Goal: Contribute content: Contribute content

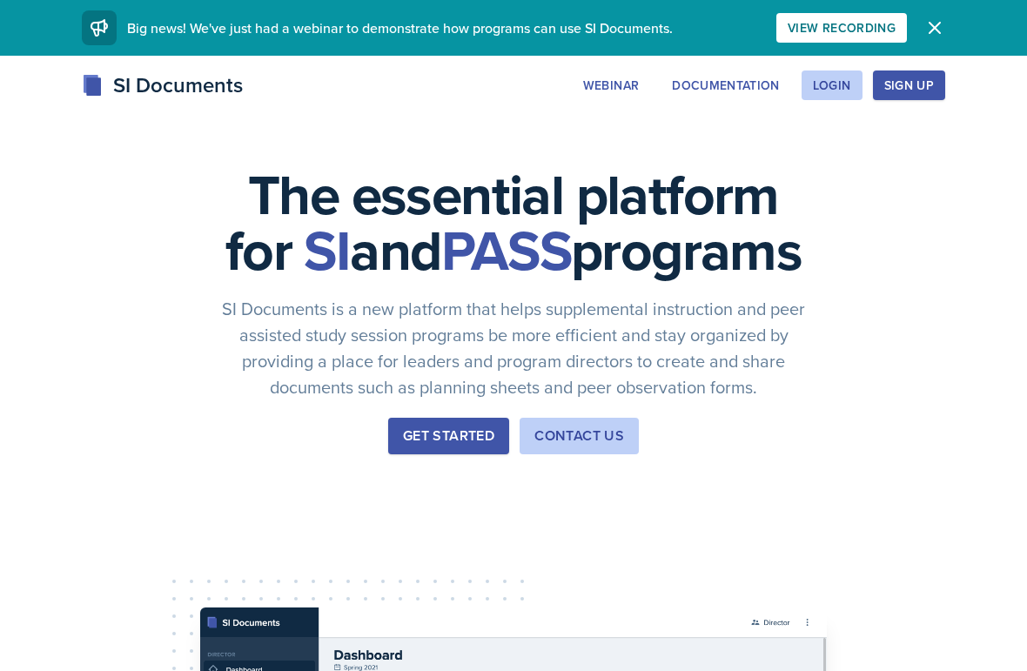
click at [839, 89] on div "Login" at bounding box center [832, 85] width 38 height 14
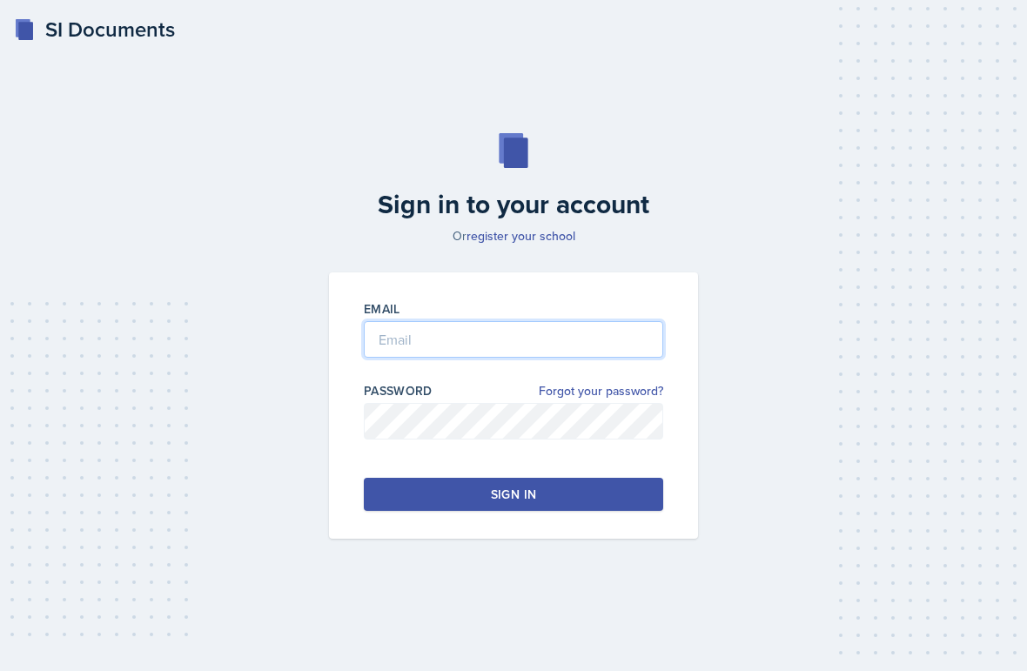
click at [566, 358] on input "email" at bounding box center [513, 339] width 299 height 37
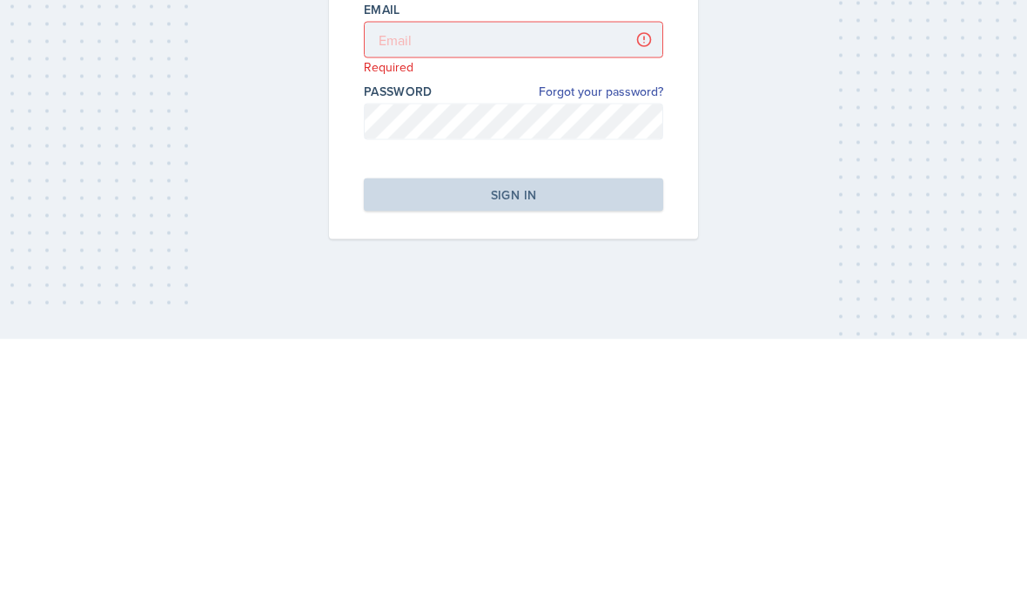
scroll to position [70, 0]
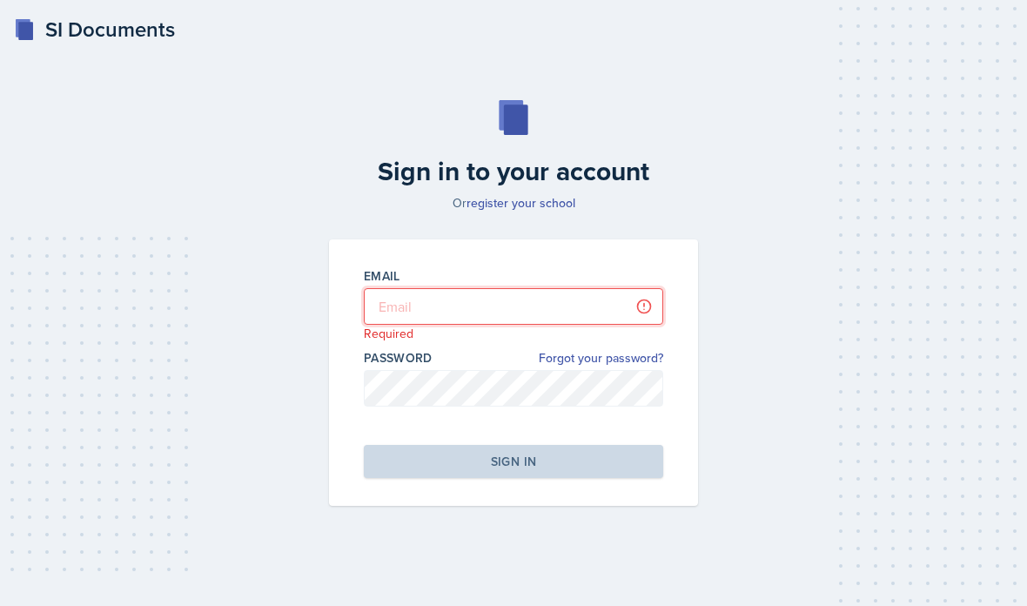
type input "[EMAIL_ADDRESS][DOMAIN_NAME]"
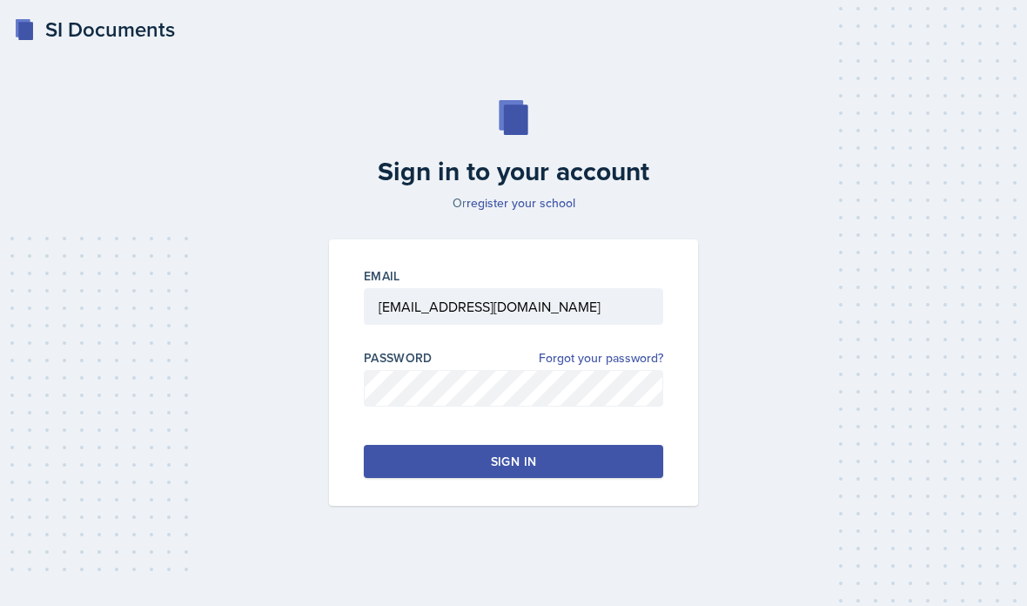
click at [464, 445] on button "Sign in" at bounding box center [513, 461] width 299 height 33
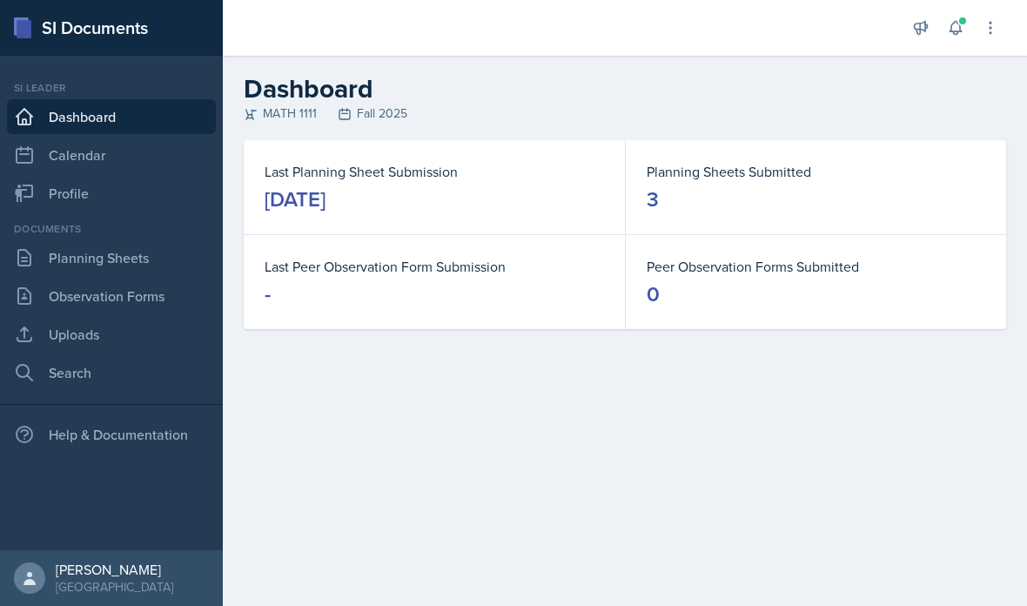
click at [85, 336] on link "Uploads" at bounding box center [111, 334] width 209 height 35
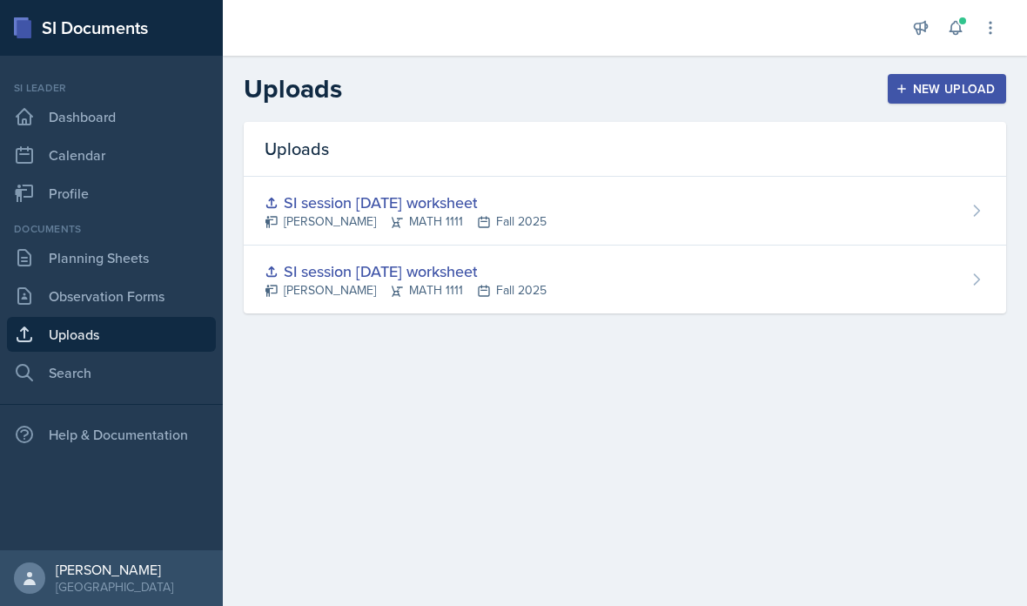
click at [117, 342] on link "Uploads" at bounding box center [111, 334] width 209 height 35
click at [110, 340] on link "Uploads" at bounding box center [111, 334] width 209 height 35
click at [92, 341] on link "Uploads" at bounding box center [111, 334] width 209 height 35
click at [108, 339] on link "Uploads" at bounding box center [111, 334] width 209 height 35
click at [110, 339] on link "Uploads" at bounding box center [111, 334] width 209 height 35
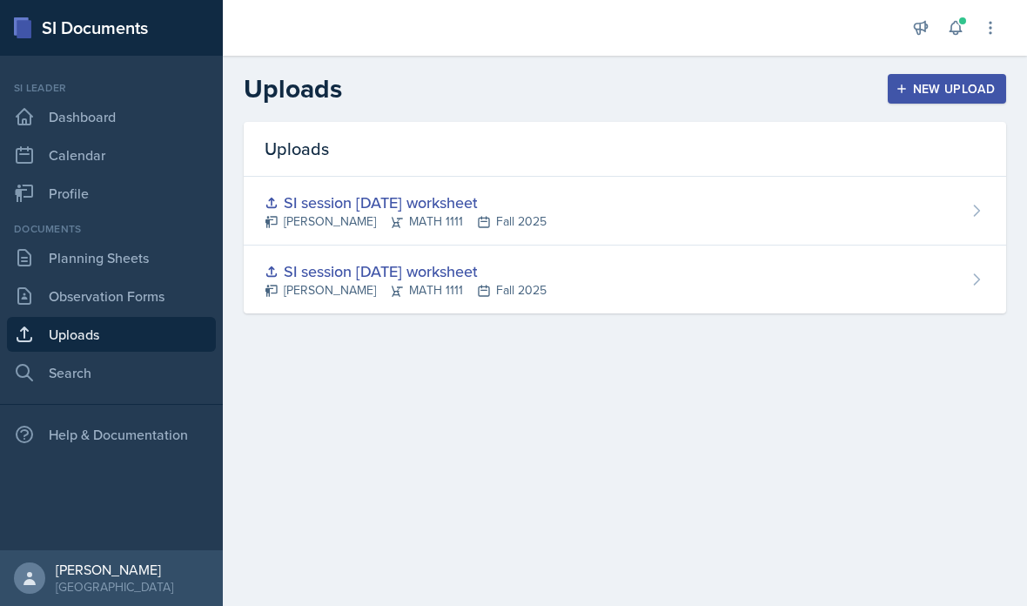
click at [945, 94] on div "New Upload" at bounding box center [947, 89] width 97 height 14
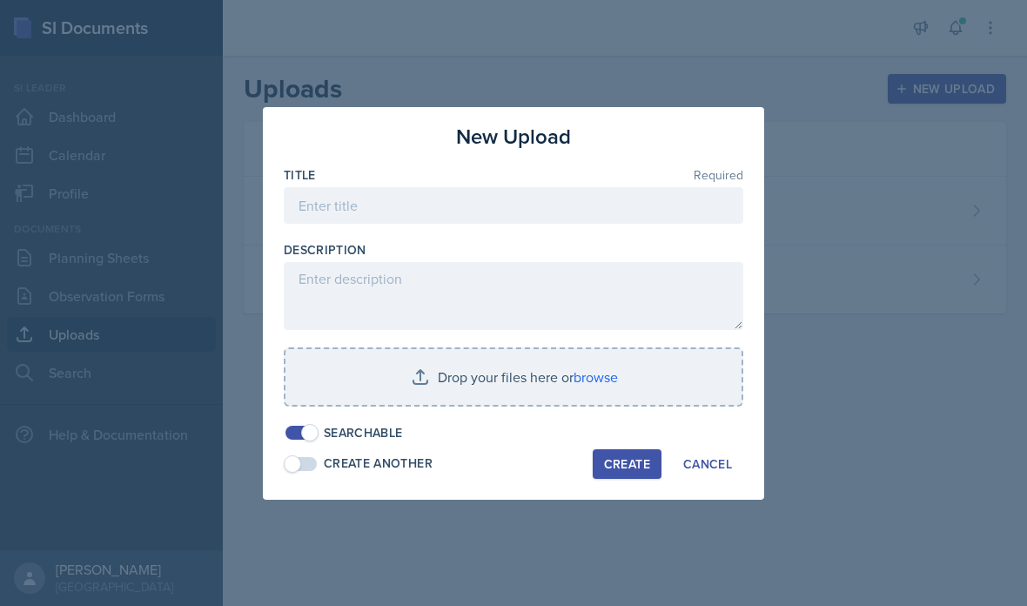
click at [416, 289] on textarea at bounding box center [514, 296] width 460 height 68
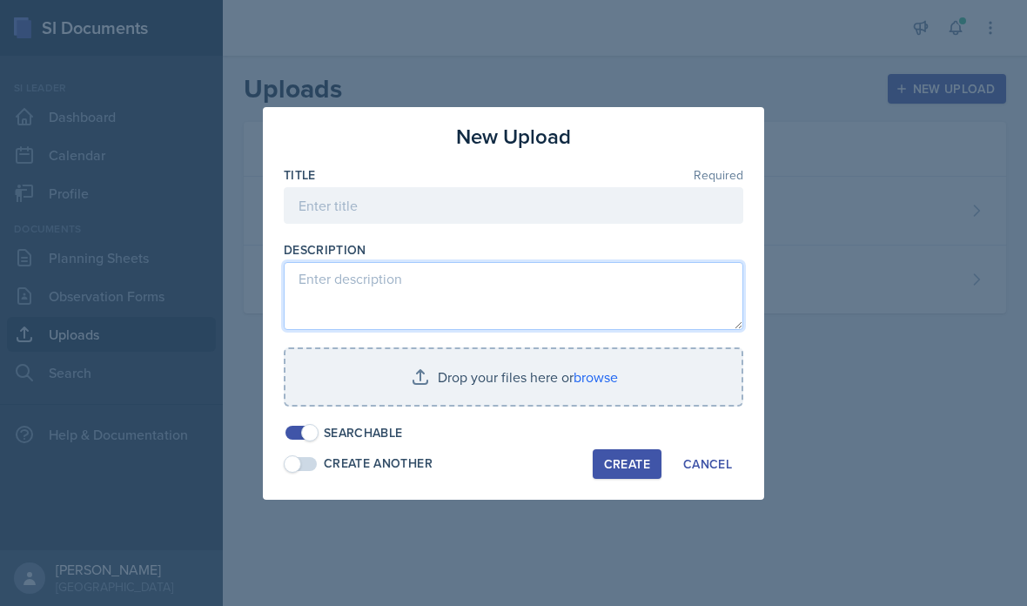
scroll to position [70, 0]
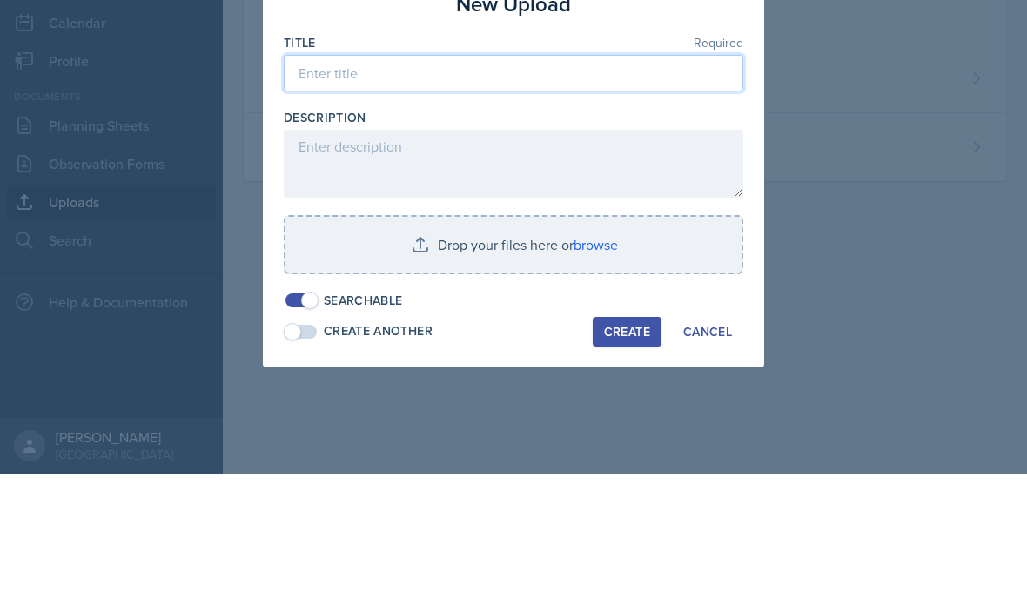
click at [537, 187] on input at bounding box center [514, 205] width 460 height 37
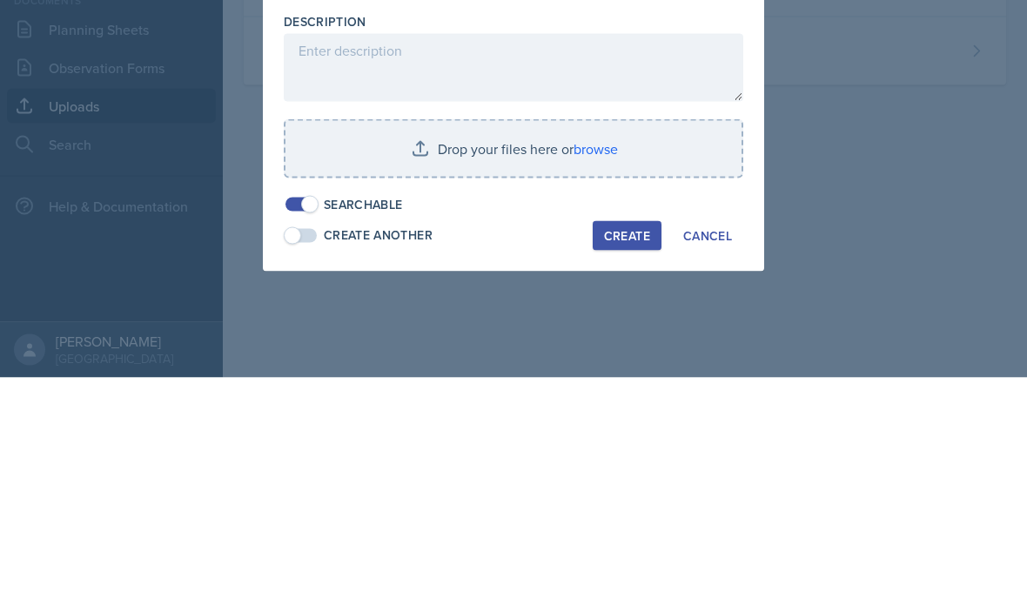
type input "SI itinerary [DATE]"
click at [494, 349] on input "file" at bounding box center [513, 377] width 456 height 56
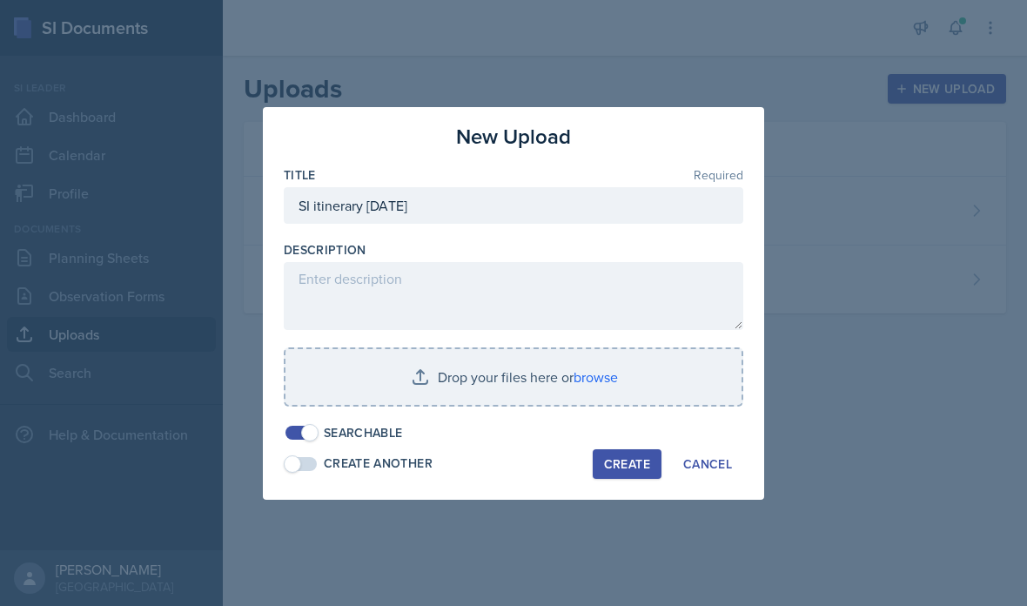
click at [524, 381] on input "file" at bounding box center [513, 377] width 456 height 56
click at [611, 394] on input "file" at bounding box center [513, 377] width 456 height 56
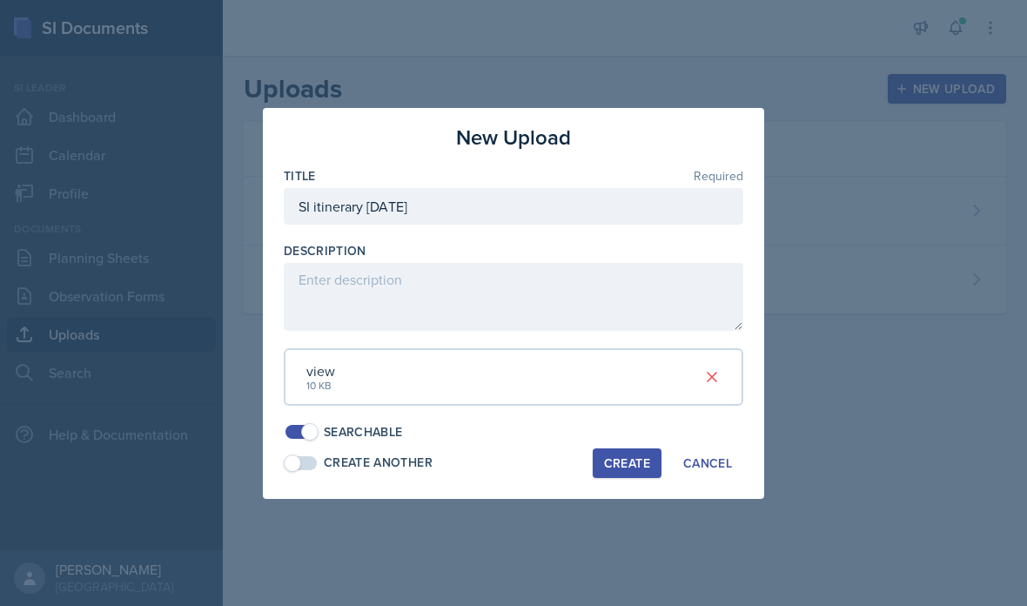
click at [628, 456] on div "Create" at bounding box center [627, 463] width 46 height 14
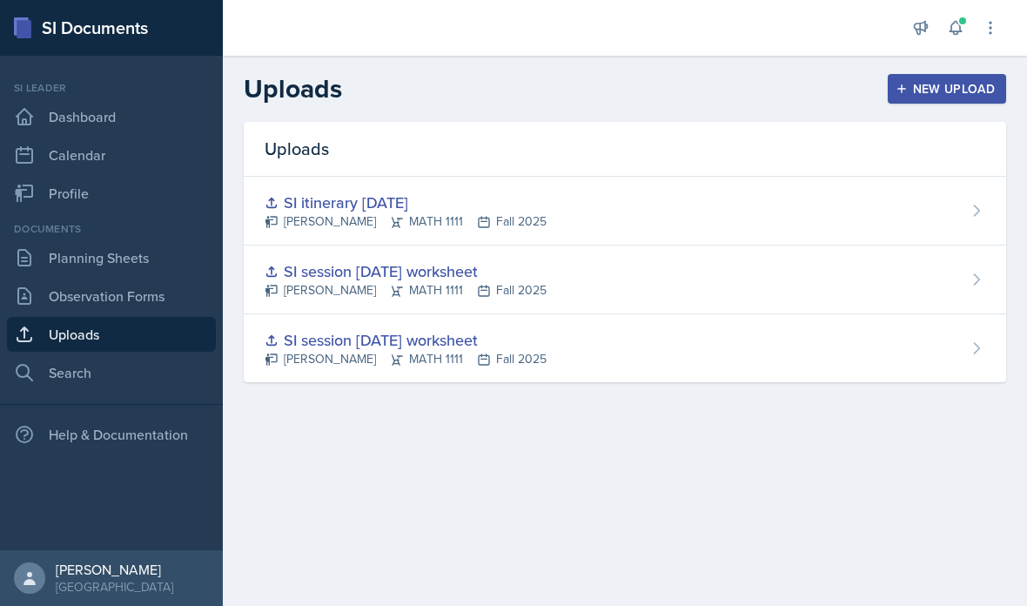
click at [718, 177] on div "SI itinerary [DATE] [PERSON_NAME] MATH 1111 Fall 2025" at bounding box center [625, 211] width 762 height 69
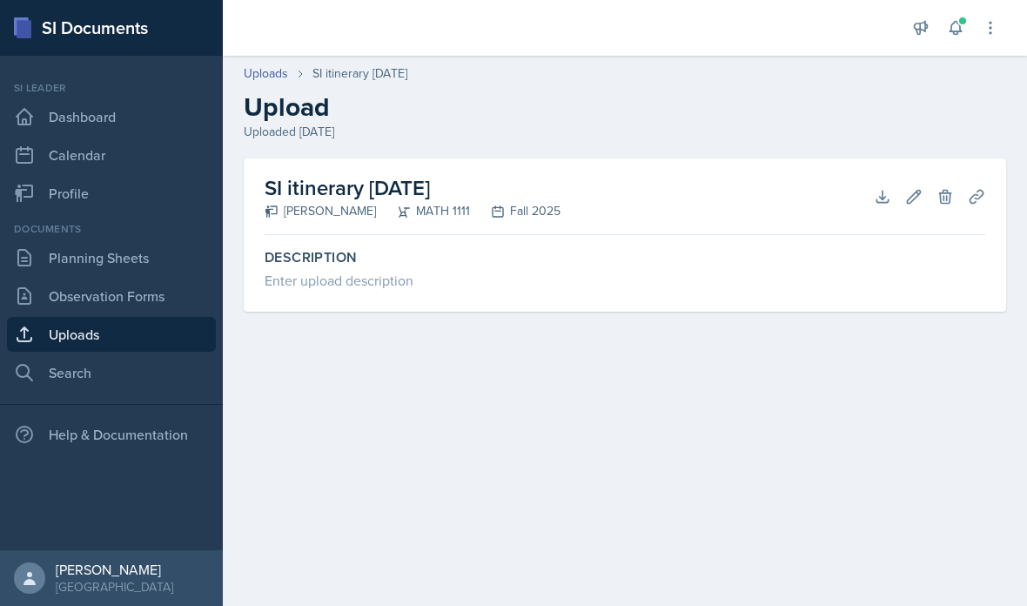
click at [137, 254] on link "Planning Sheets" at bounding box center [111, 257] width 209 height 35
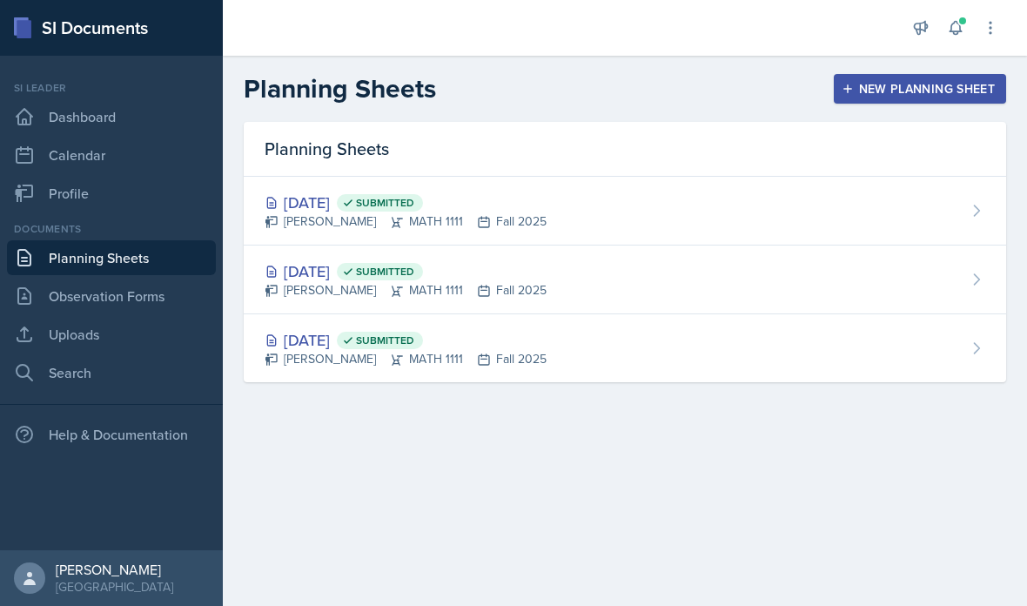
click at [624, 225] on div "[DATE] Submitted [PERSON_NAME] MATH 1111 Fall 2025" at bounding box center [625, 211] width 762 height 69
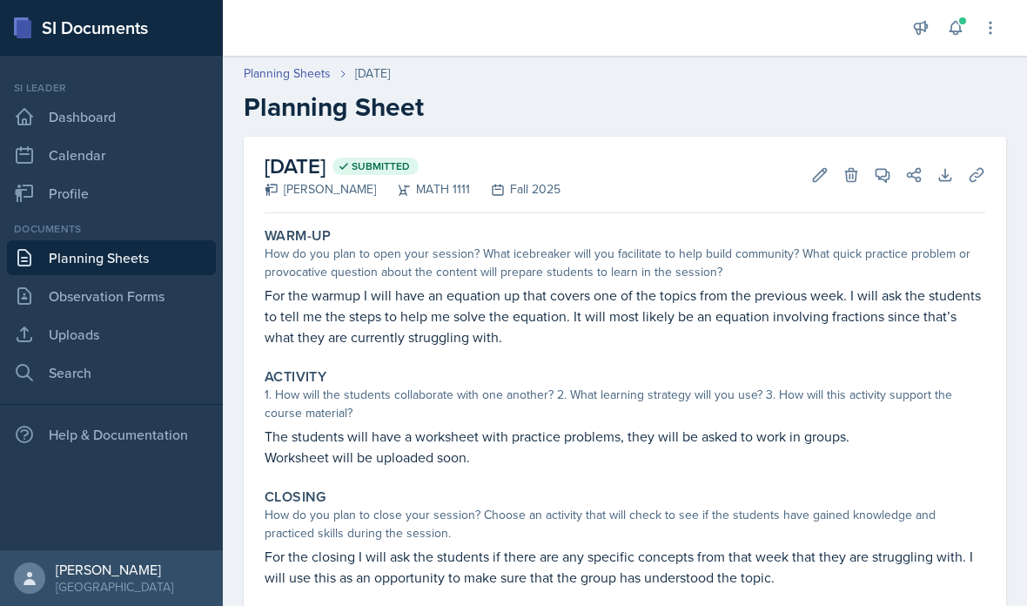
click at [989, 169] on button "Uploads" at bounding box center [976, 174] width 31 height 31
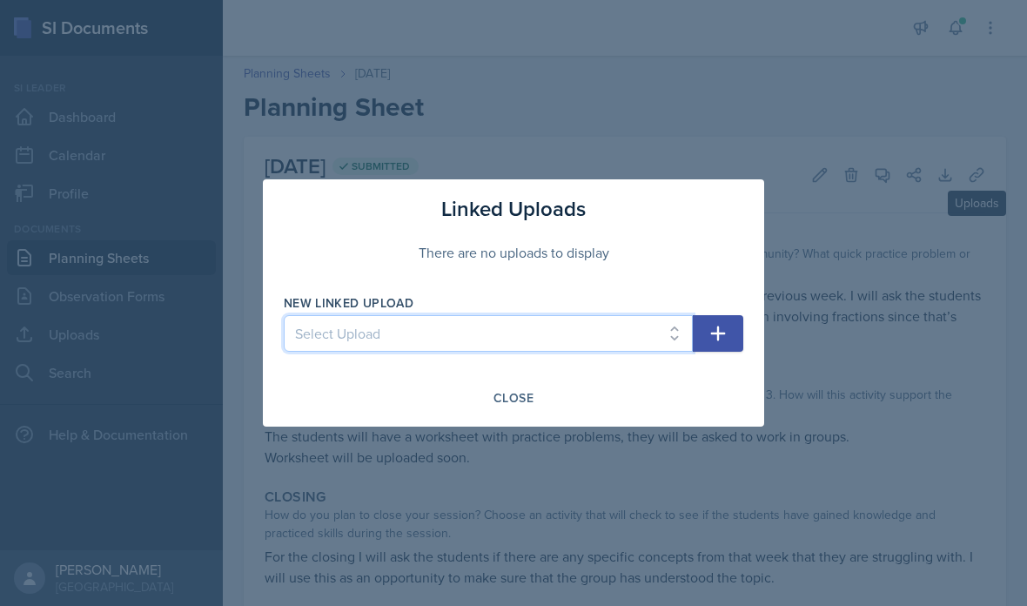
click at [557, 332] on select "Select Upload SI session [DATE] worksheet SI session [DATE] worksheet SI itiner…" at bounding box center [488, 333] width 409 height 37
select select "ae1971f7-fcbd-4342-b39b-4e86351613b3"
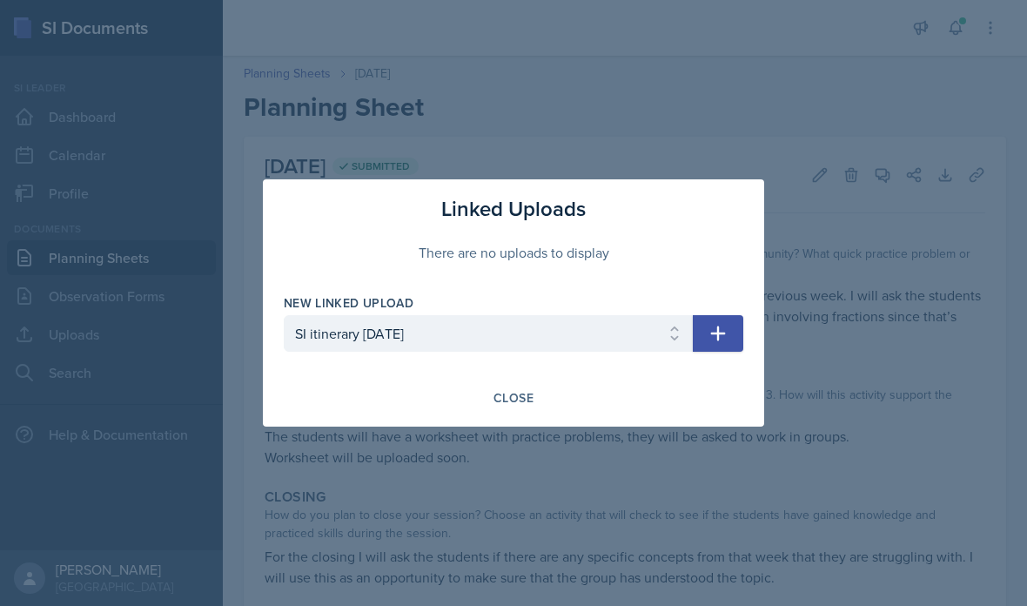
click at [717, 337] on icon "button" at bounding box center [718, 333] width 15 height 15
select select
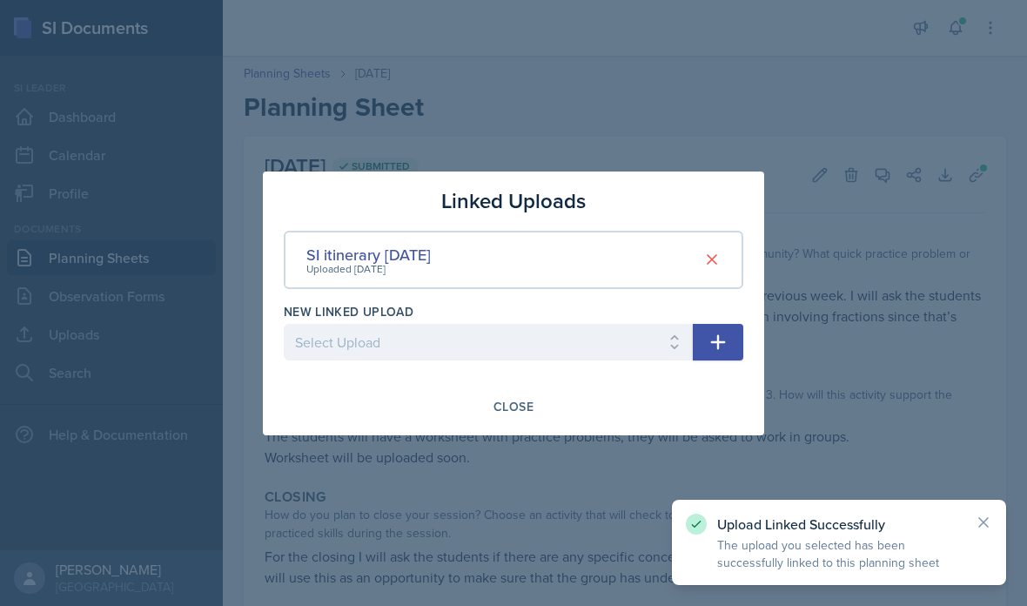
click at [522, 402] on div "Close" at bounding box center [513, 406] width 40 height 14
